Goal: Transaction & Acquisition: Purchase product/service

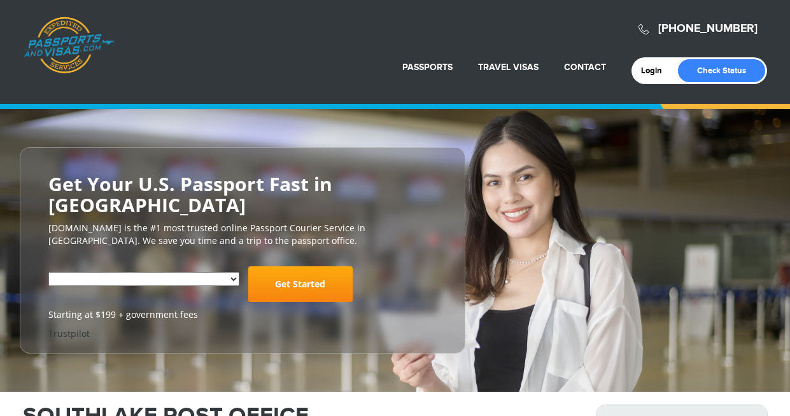
select select "**********"
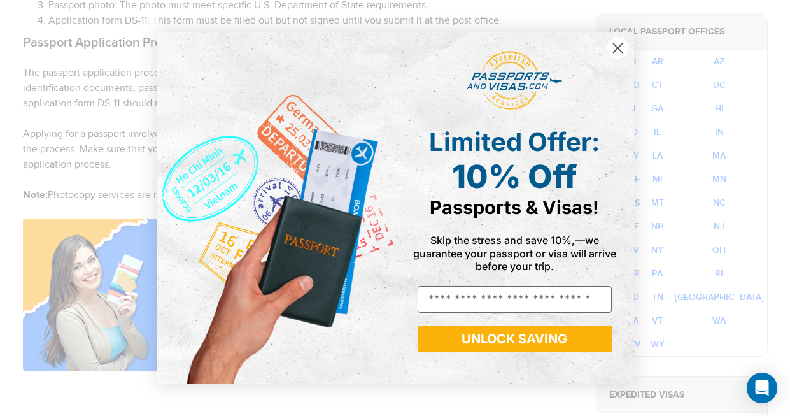
click at [621, 47] on circle "Close dialog" at bounding box center [617, 48] width 21 height 21
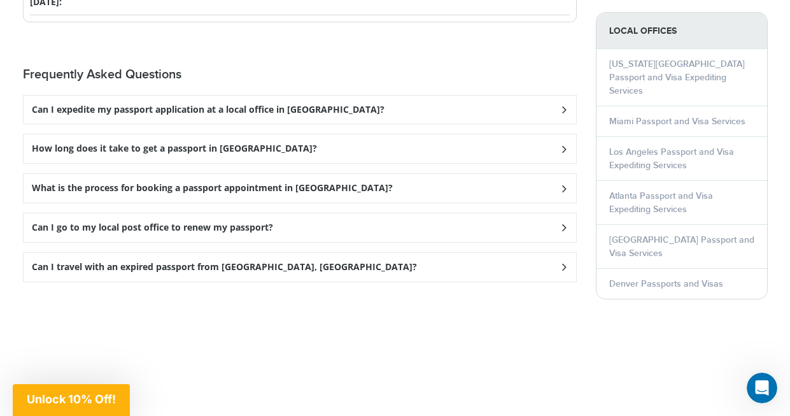
scroll to position [1756, 0]
click at [560, 106] on icon at bounding box center [563, 110] width 13 height 8
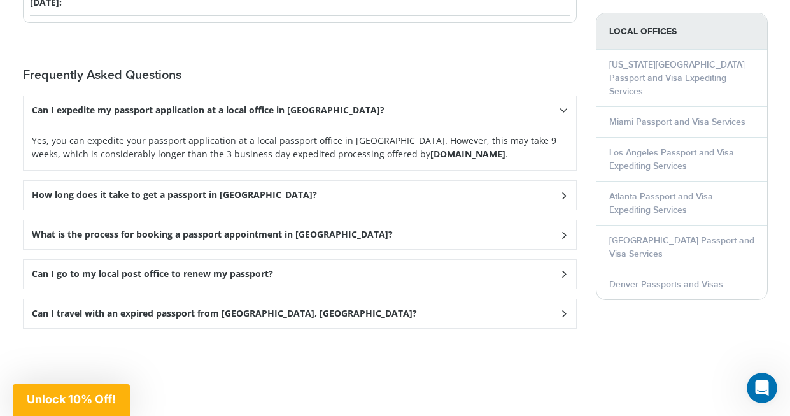
click at [563, 191] on icon at bounding box center [563, 195] width 13 height 8
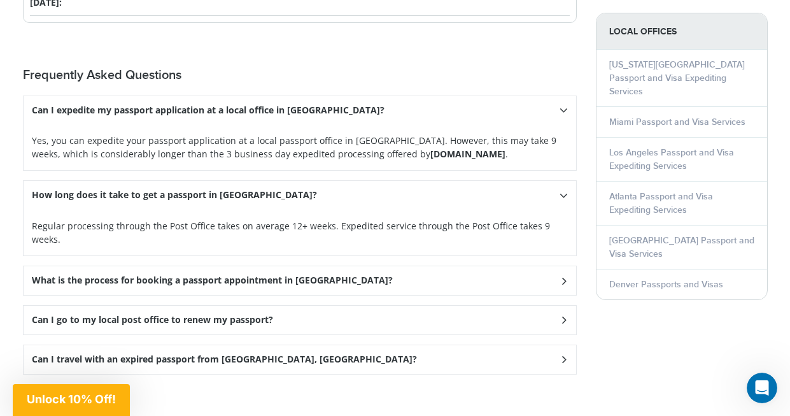
click at [563, 189] on icon at bounding box center [564, 195] width 8 height 13
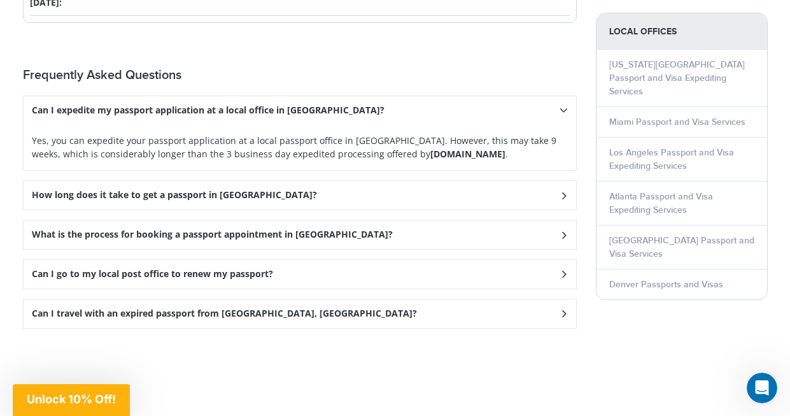
click at [430, 148] on strong "Passportsandvisas.com" at bounding box center [467, 154] width 75 height 12
drag, startPoint x: 351, startPoint y: 130, endPoint x: 462, endPoint y: 127, distance: 110.2
click at [462, 134] on p "Yes, you can expedite your passport application at a local passport office in S…" at bounding box center [300, 147] width 536 height 27
click at [430, 148] on strong "Passportsandvisas.com" at bounding box center [467, 154] width 75 height 12
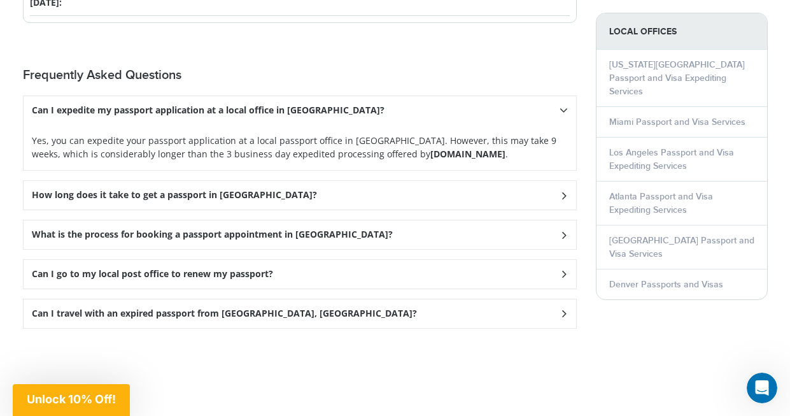
click at [430, 148] on strong "Passportsandvisas.com" at bounding box center [467, 154] width 75 height 12
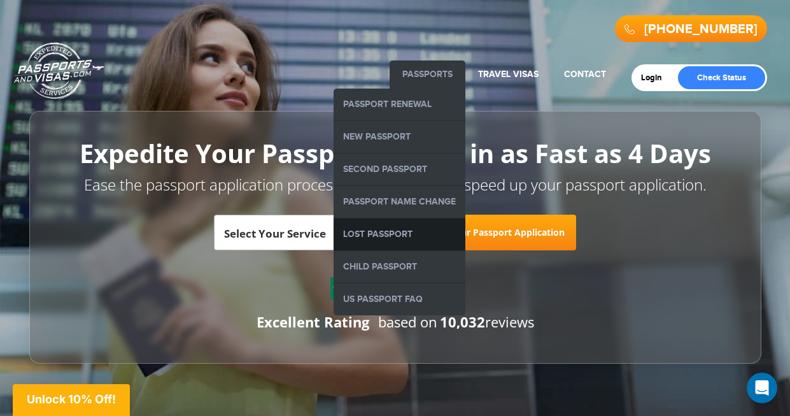
click at [372, 231] on link "Lost Passport" at bounding box center [400, 234] width 132 height 32
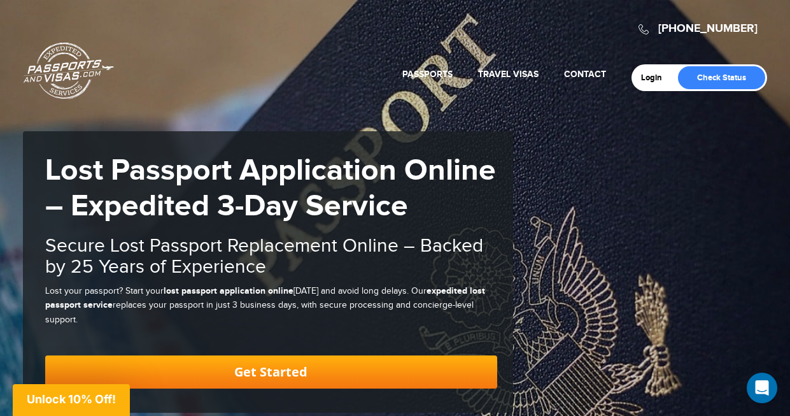
click at [217, 83] on div "Login Check Status Passports Passport Renewal [GEOGRAPHIC_DATA] Second Passport…" at bounding box center [396, 49] width 744 height 84
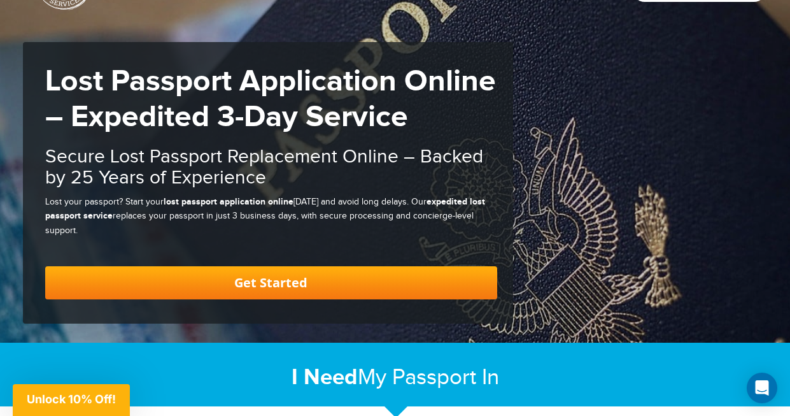
scroll to position [99, 0]
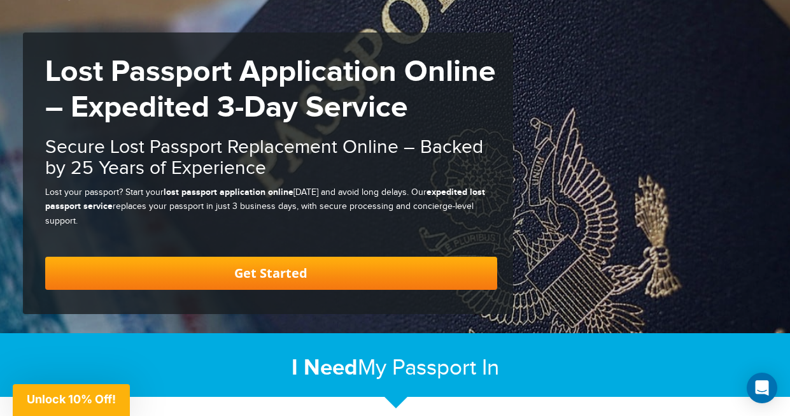
click at [321, 275] on link "Get Started" at bounding box center [271, 273] width 452 height 33
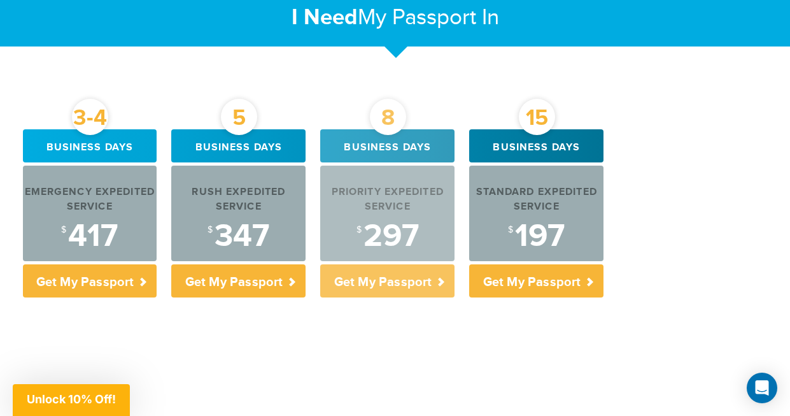
scroll to position [455, 0]
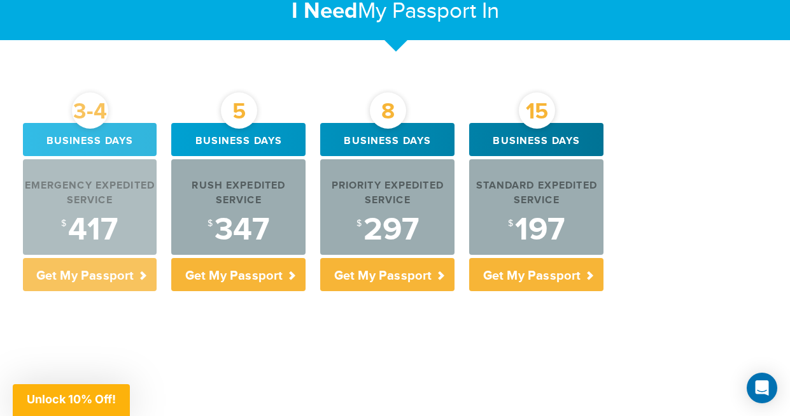
click at [88, 273] on p "Get My Passport" at bounding box center [90, 274] width 134 height 33
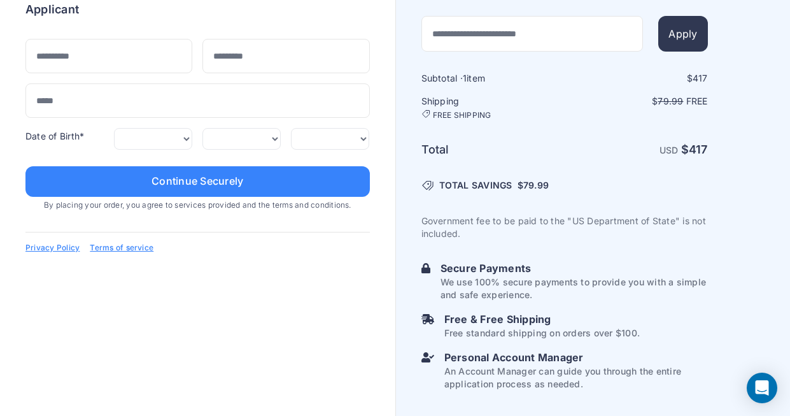
scroll to position [173, 0]
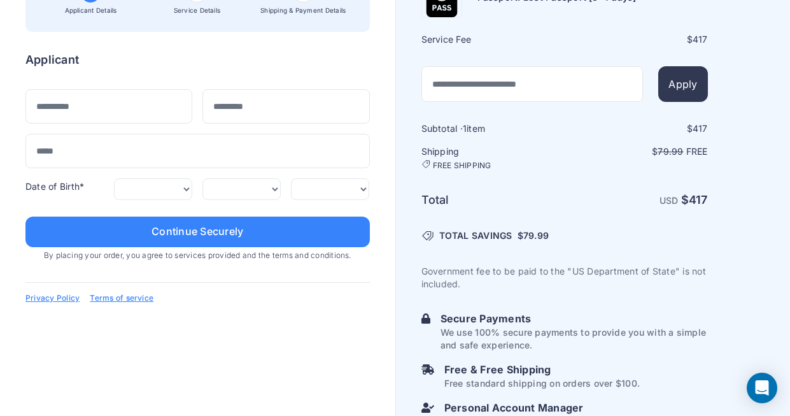
click at [191, 274] on div "Order summary $ 417 3-4 Passport: Lost Passport [3-4 days] 1" at bounding box center [197, 142] width 344 height 343
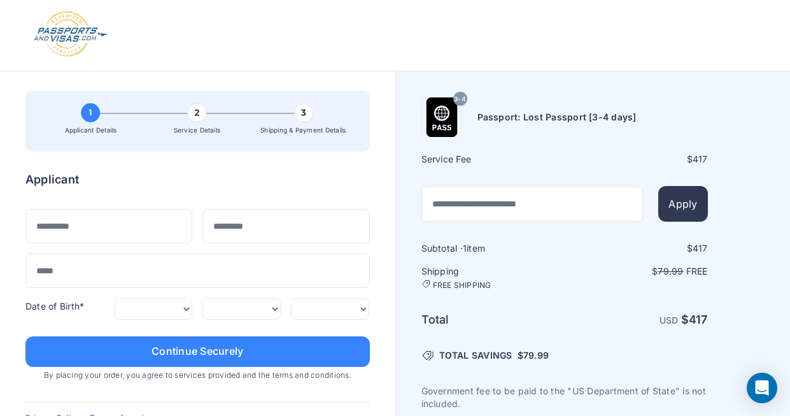
scroll to position [0, 0]
